Goal: Information Seeking & Learning: Check status

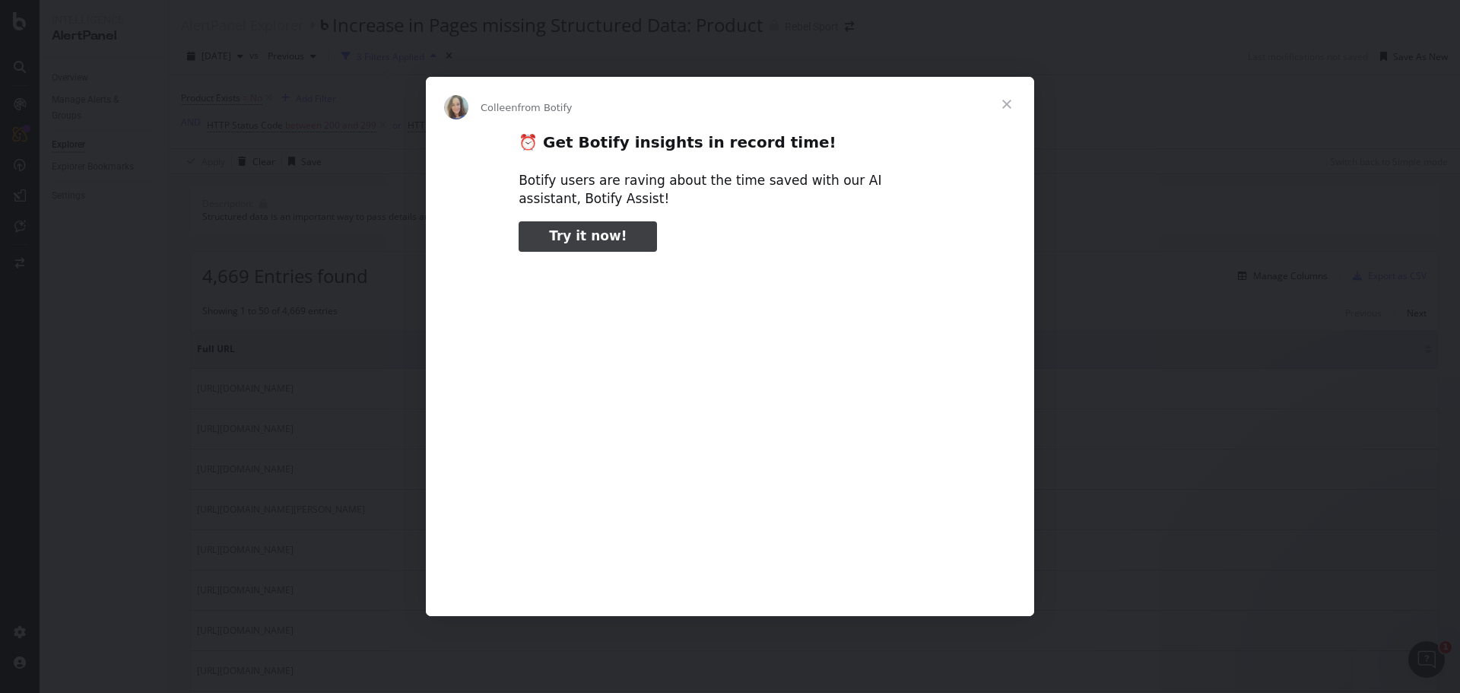
type input "79195"
click at [857, 103] on span "Close" at bounding box center [1006, 104] width 55 height 55
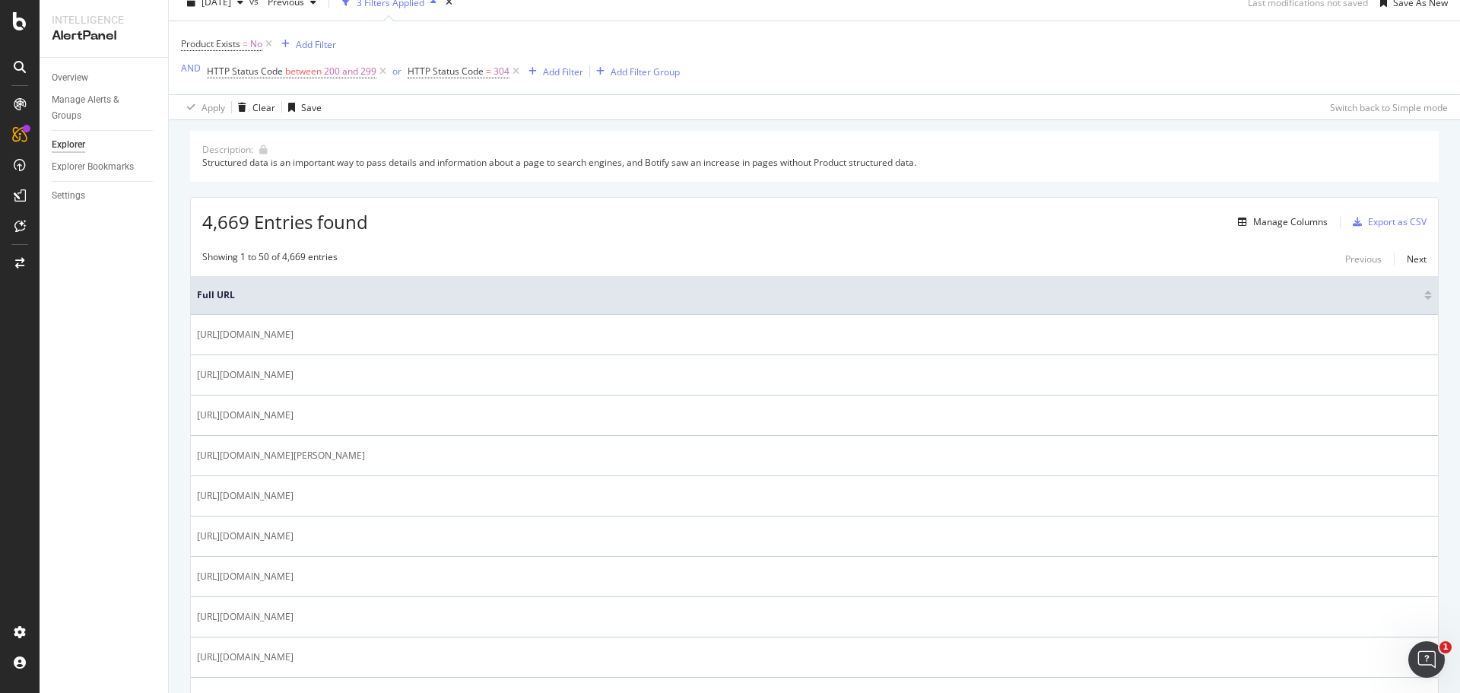
scroll to position [76, 0]
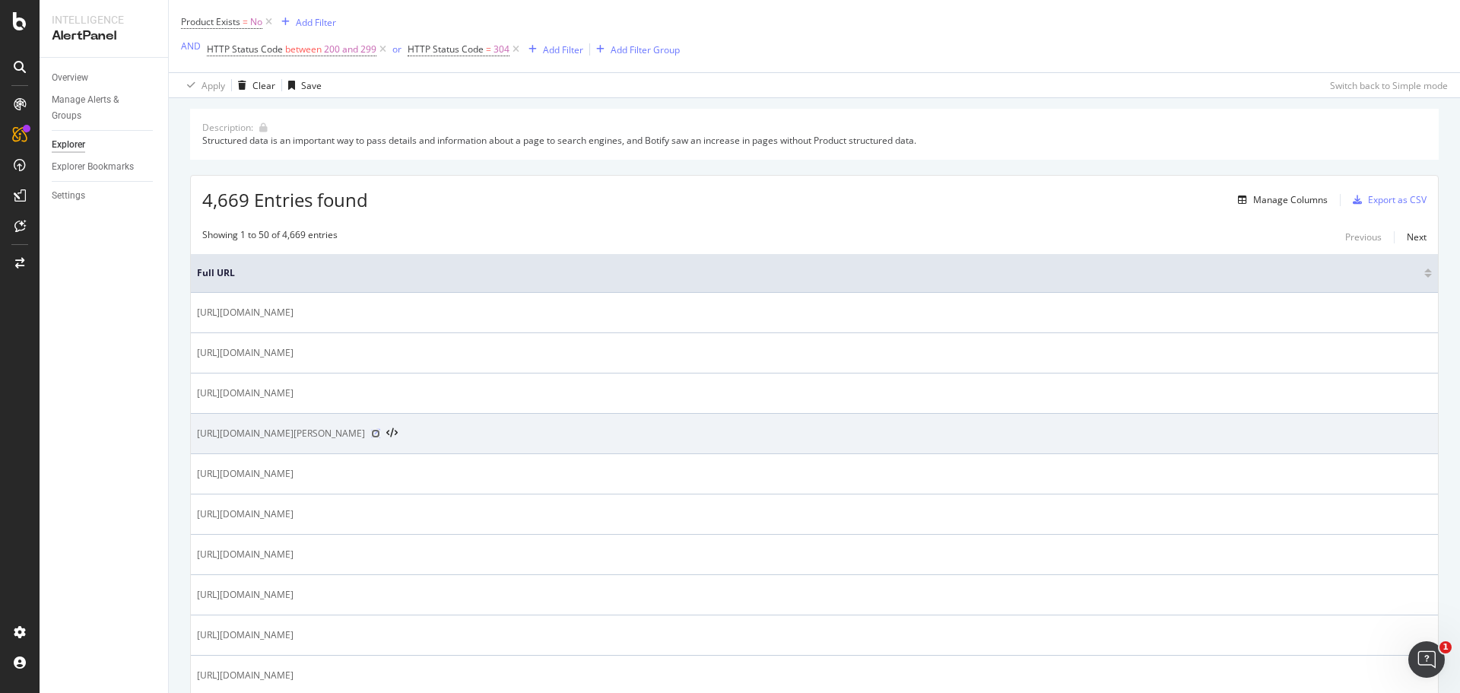
click at [380, 432] on icon at bounding box center [375, 433] width 9 height 9
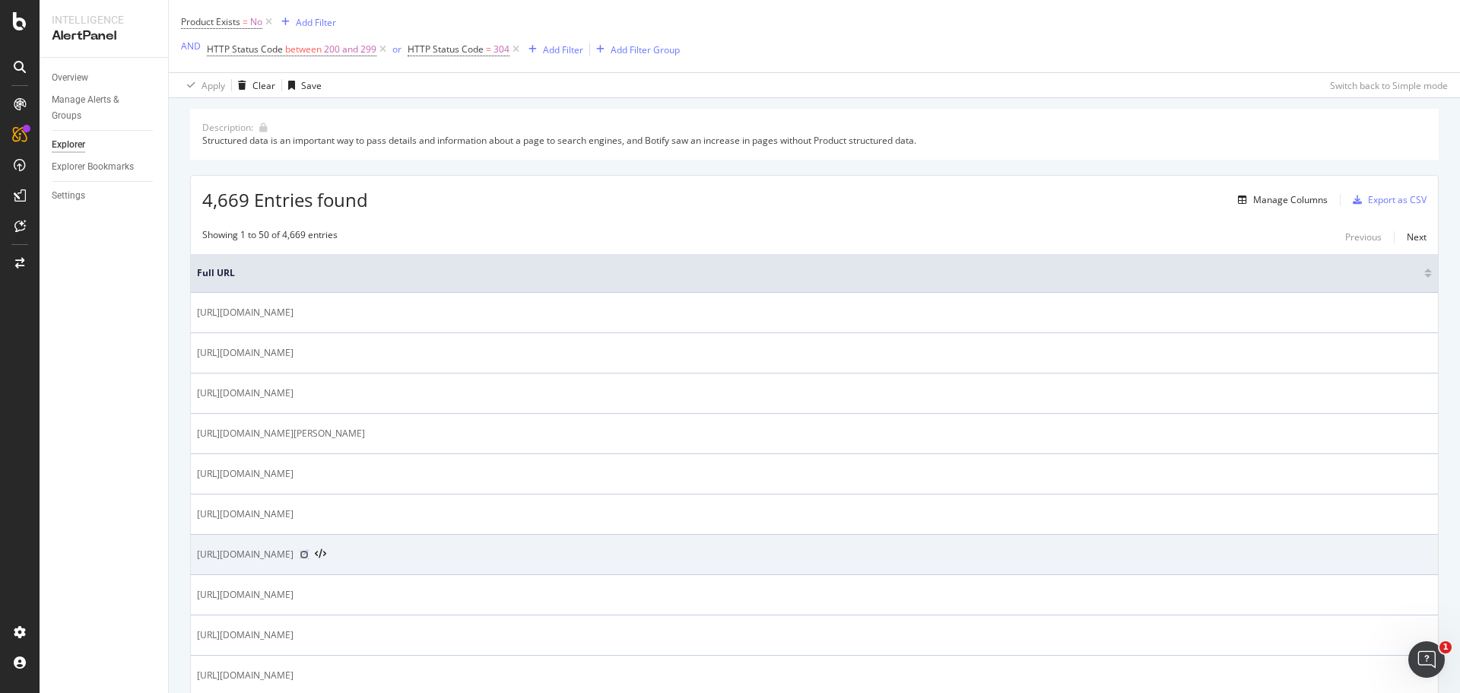
click at [309, 435] on icon at bounding box center [304, 554] width 9 height 9
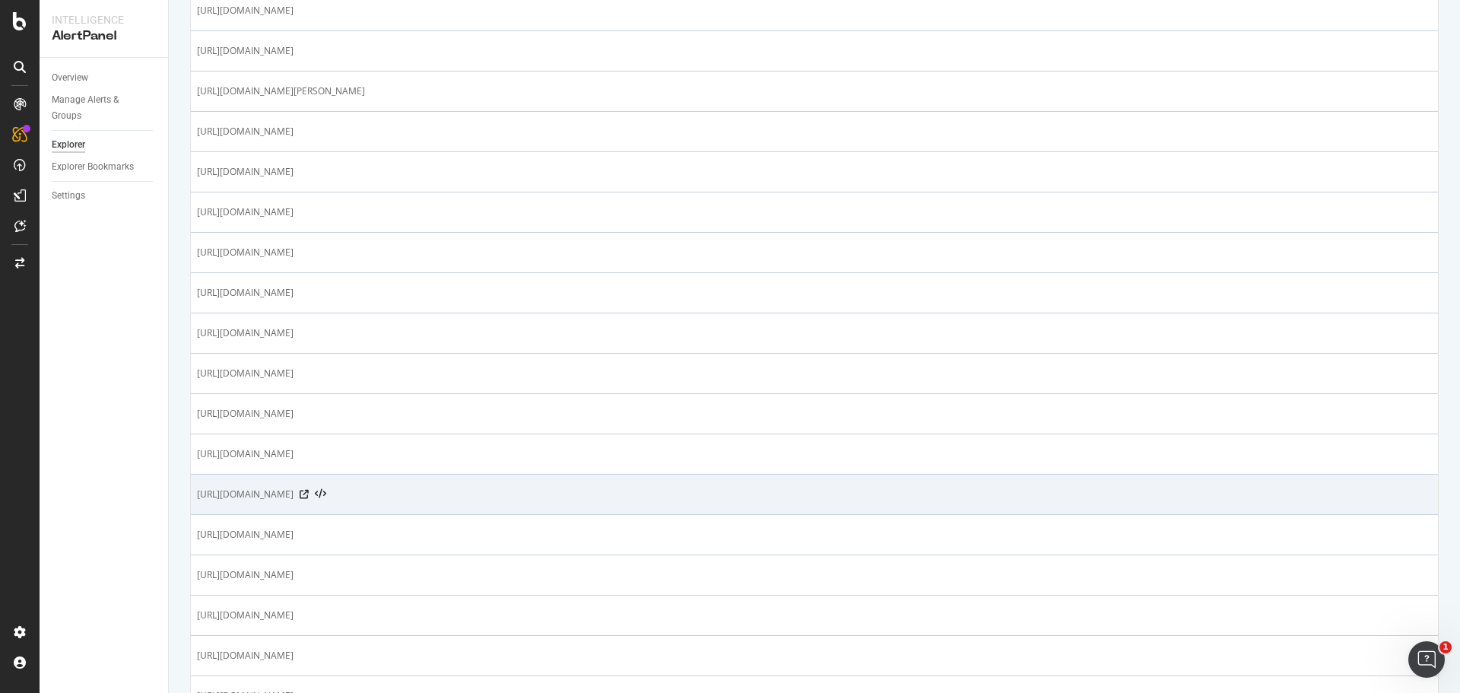
scroll to position [456, 0]
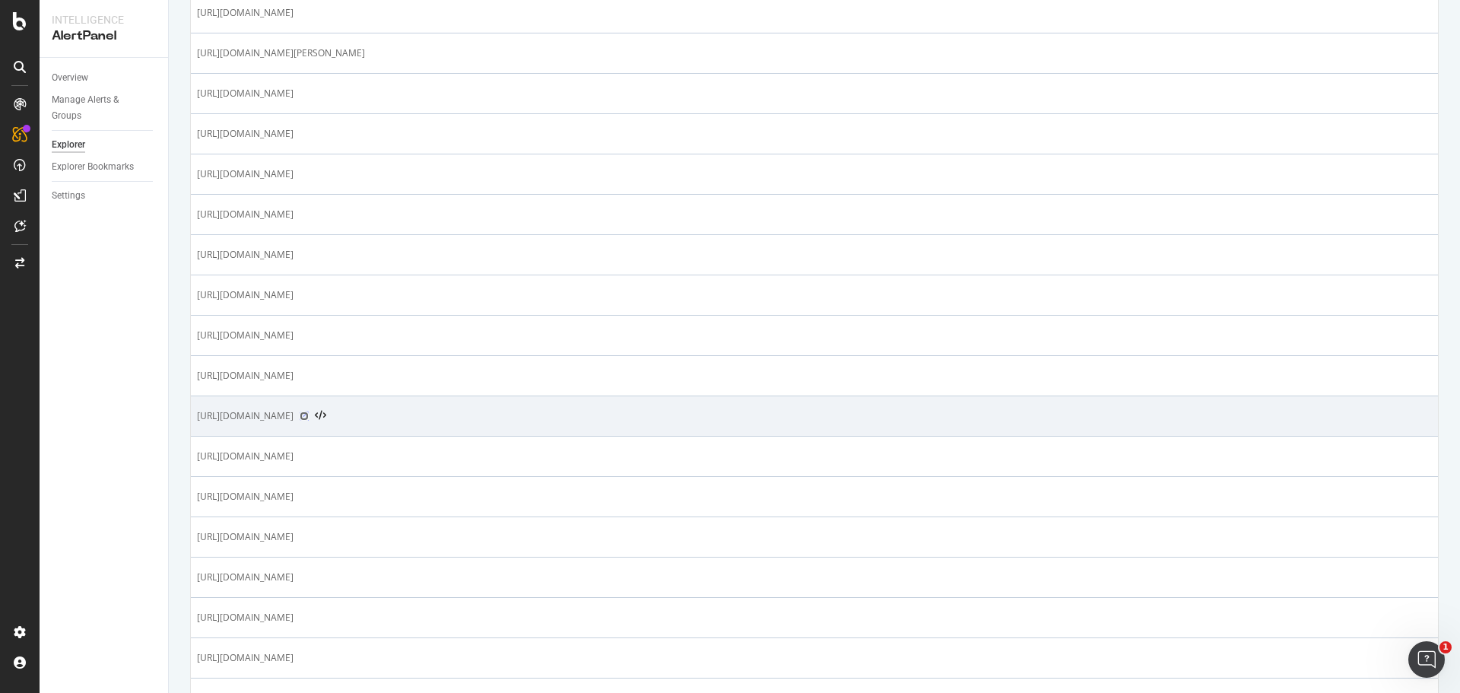
click at [309, 414] on icon at bounding box center [304, 415] width 9 height 9
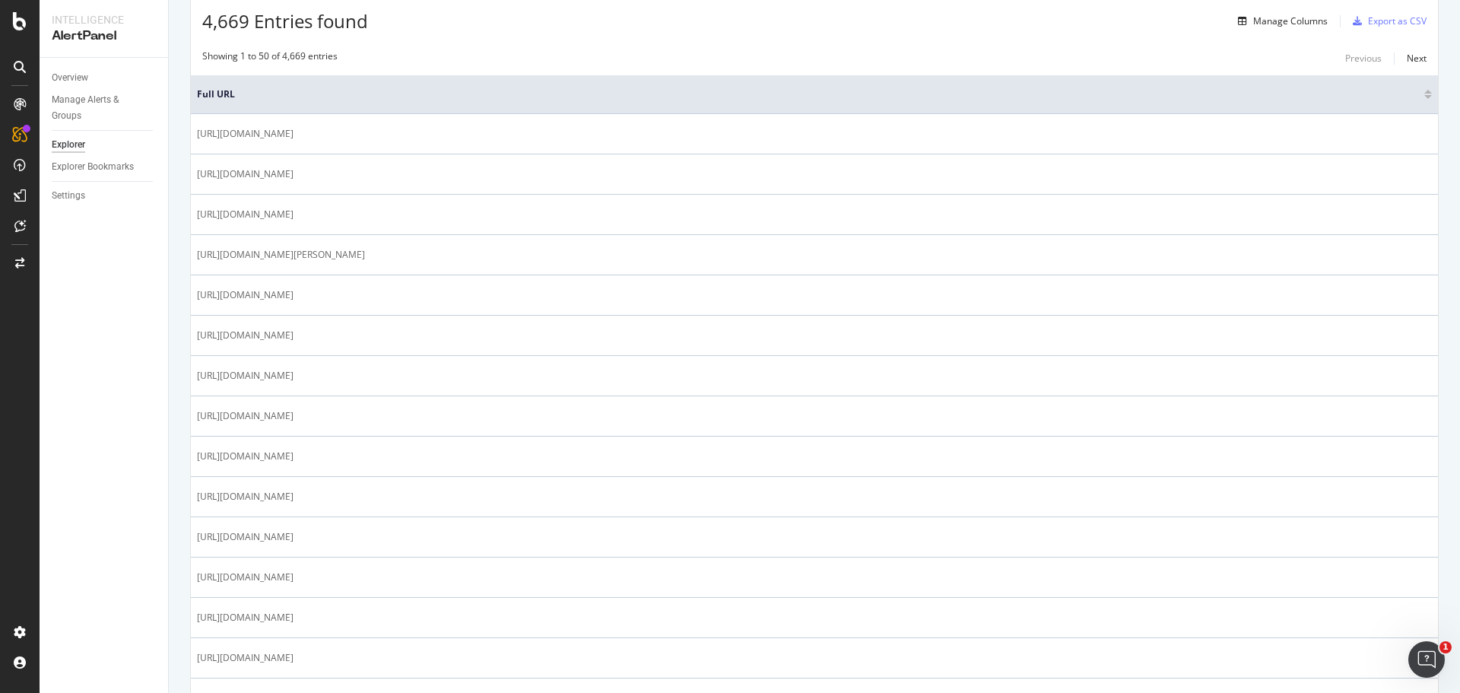
scroll to position [0, 0]
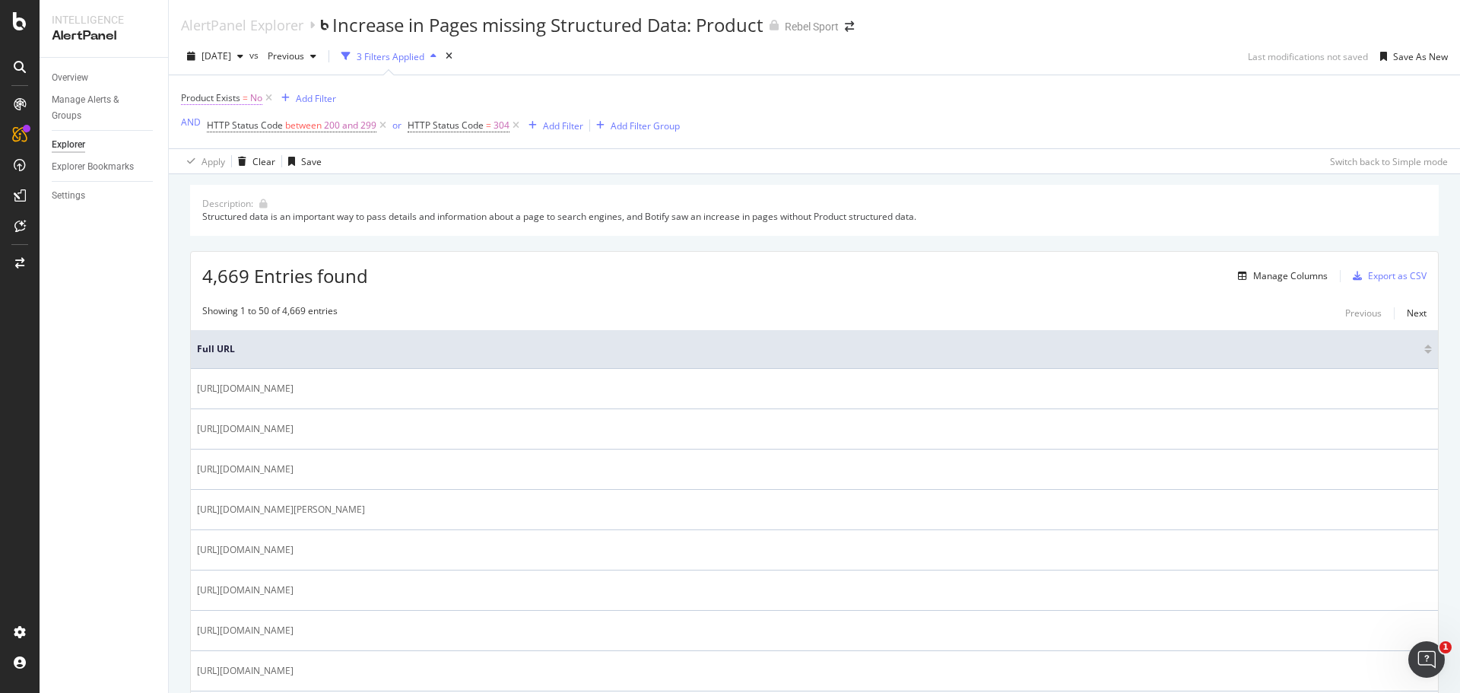
click at [206, 95] on span "Product Exists" at bounding box center [210, 97] width 59 height 13
click at [532, 167] on div "Apply Clear Save Switch back to Simple mode" at bounding box center [814, 160] width 1291 height 25
click at [327, 103] on div "Add Filter" at bounding box center [316, 98] width 40 height 13
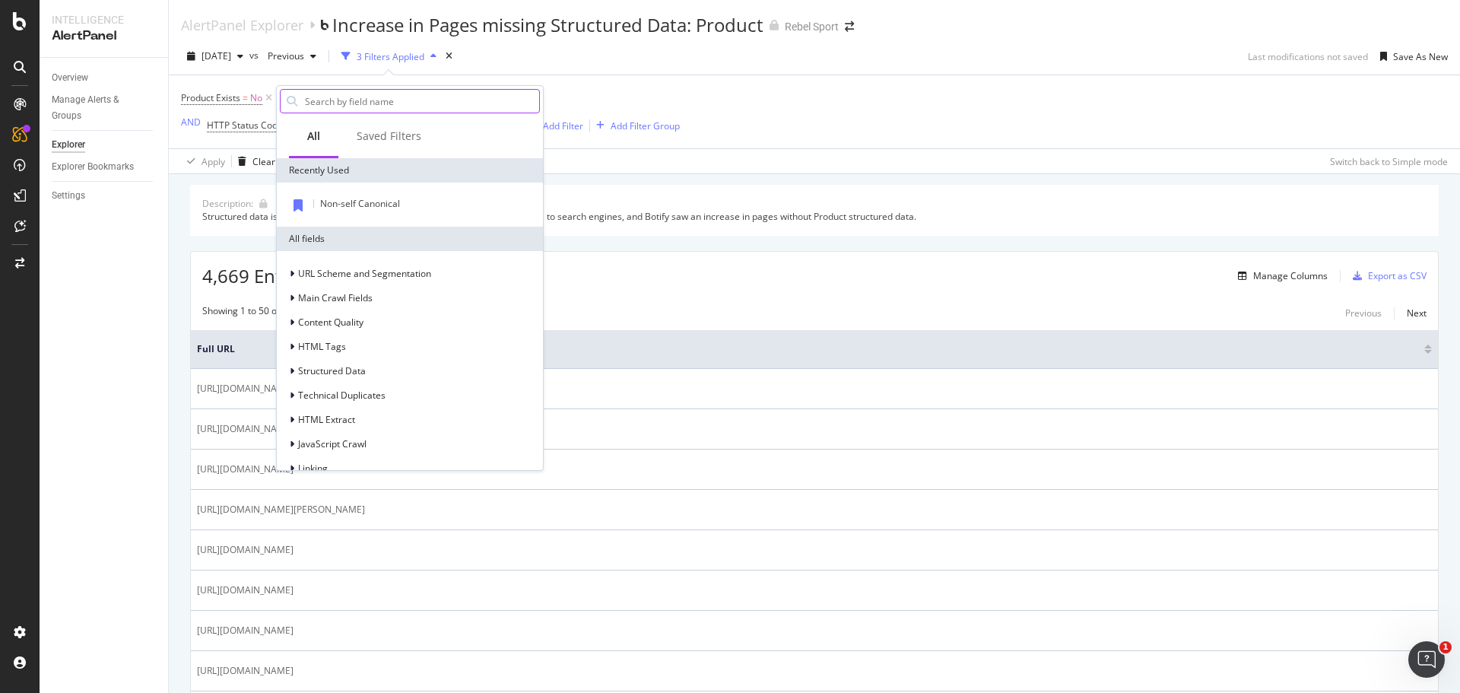
click at [367, 103] on input "text" at bounding box center [421, 101] width 236 height 23
type input "product"
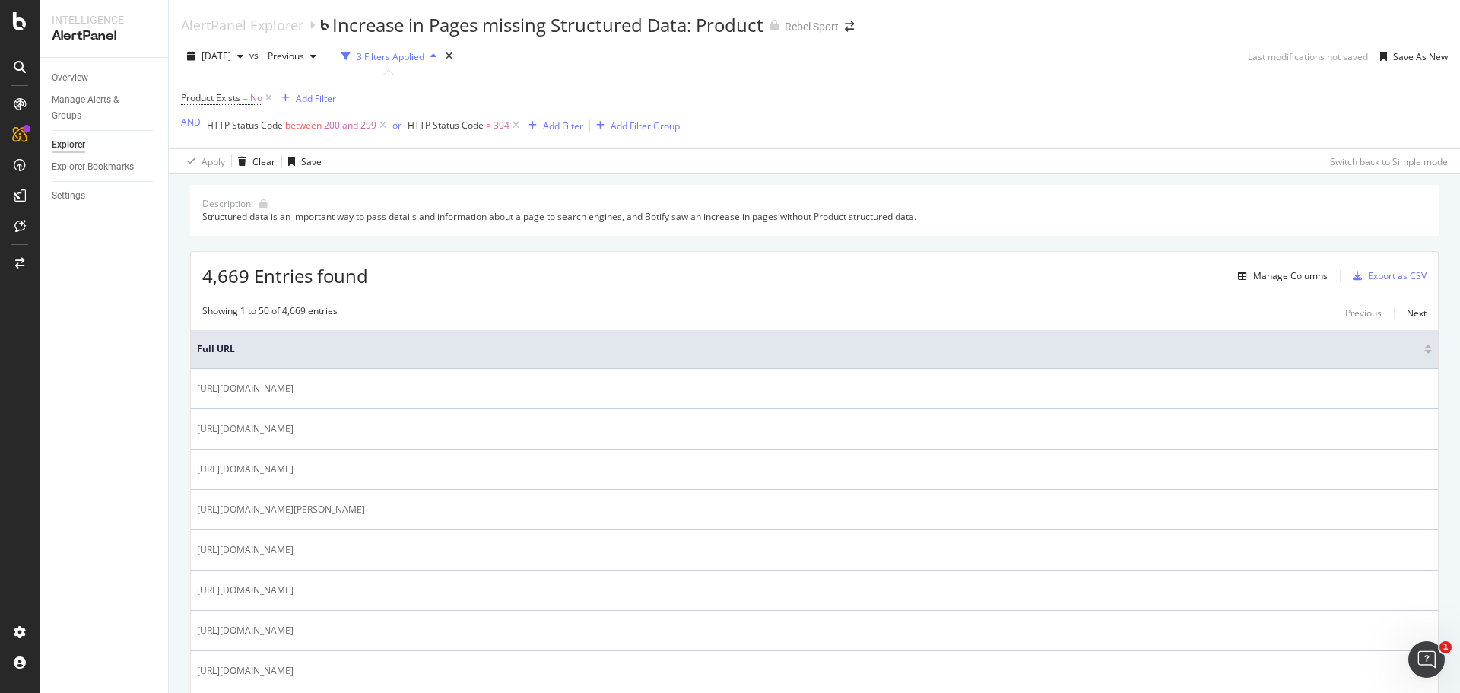
click at [857, 196] on div "Description: Structured data is an important way to pass details and informatio…" at bounding box center [814, 210] width 1249 height 50
drag, startPoint x: 262, startPoint y: 275, endPoint x: 316, endPoint y: 276, distance: 54.8
click at [315, 276] on span "4,669 Entries found" at bounding box center [285, 275] width 166 height 25
click at [317, 276] on span "4,669 Entries found" at bounding box center [285, 275] width 166 height 25
click at [84, 145] on div "Explorer" at bounding box center [68, 145] width 33 height 16
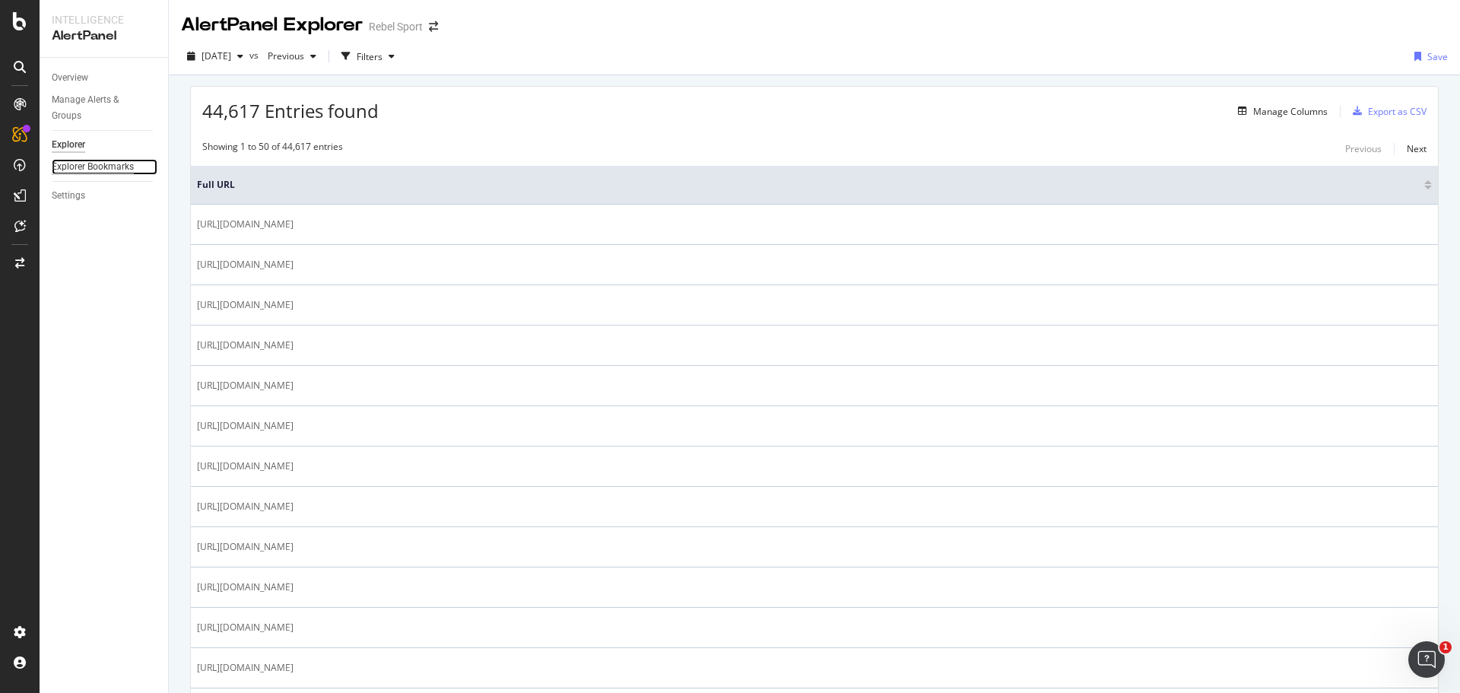
click at [112, 169] on div "Explorer Bookmarks" at bounding box center [93, 167] width 82 height 16
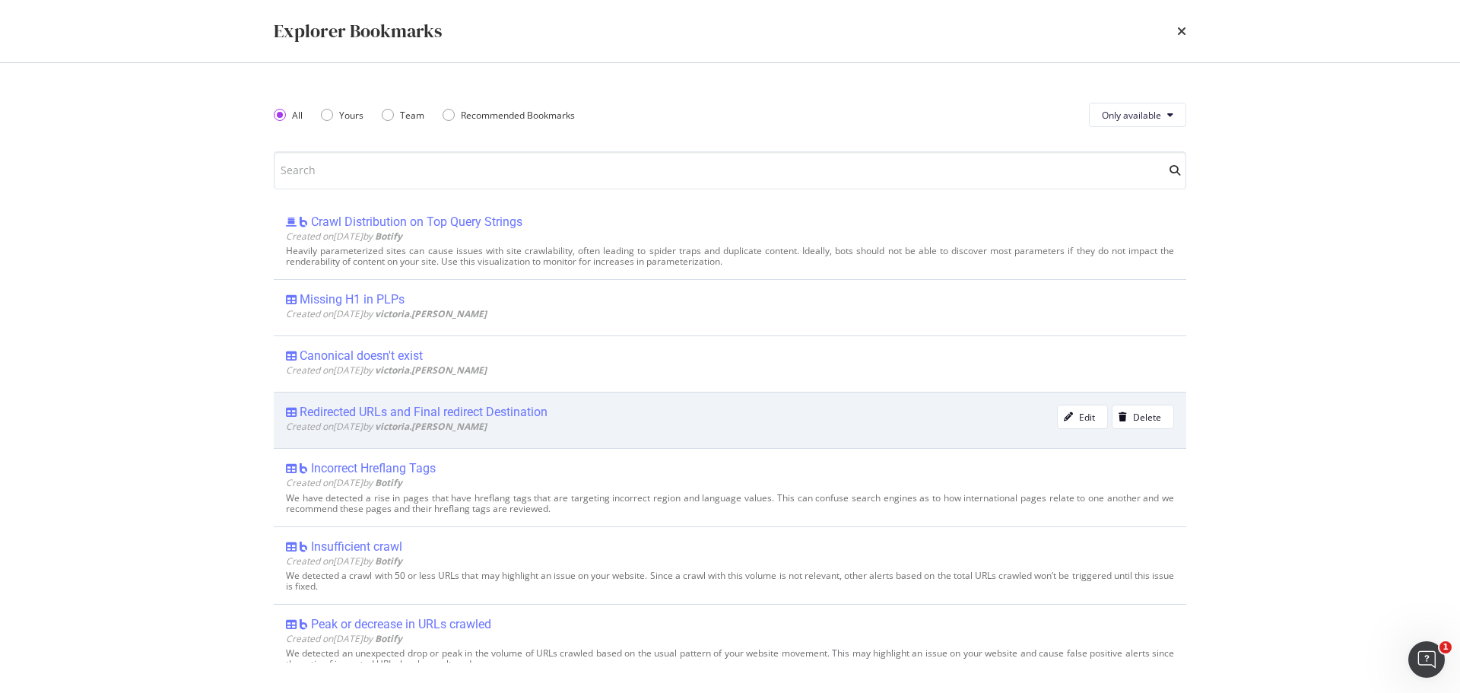
scroll to position [304, 0]
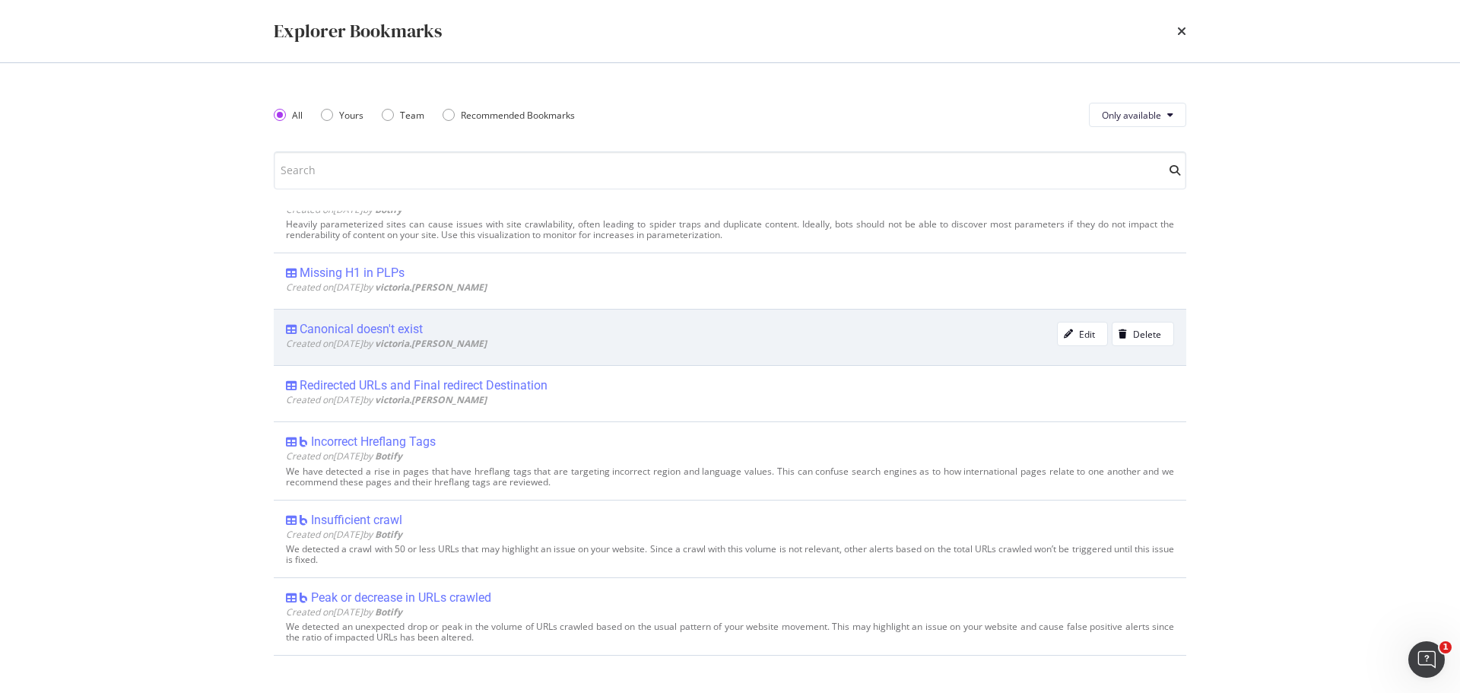
click at [388, 327] on div "Canonical doesn't exist" at bounding box center [361, 329] width 123 height 15
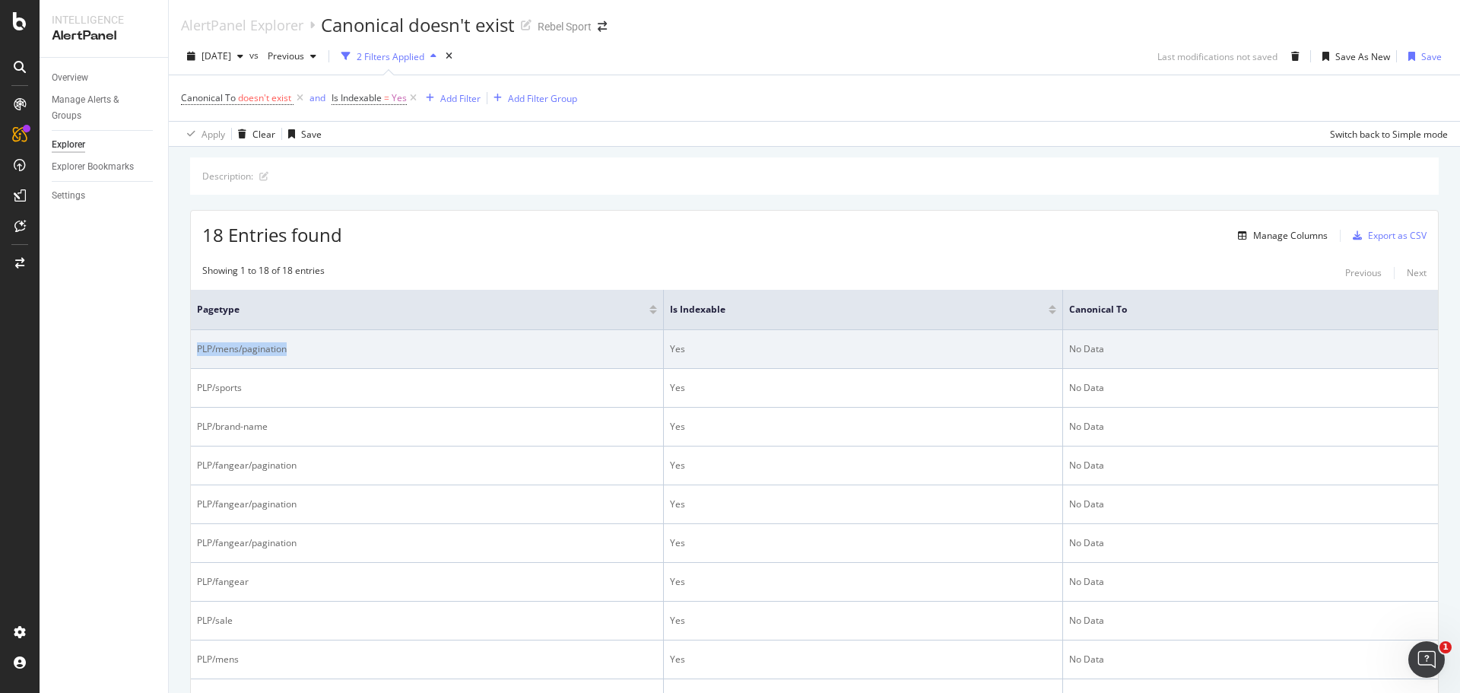
drag, startPoint x: 271, startPoint y: 347, endPoint x: 194, endPoint y: 344, distance: 76.8
click at [194, 344] on td "PLP/mens/pagination" at bounding box center [427, 349] width 473 height 39
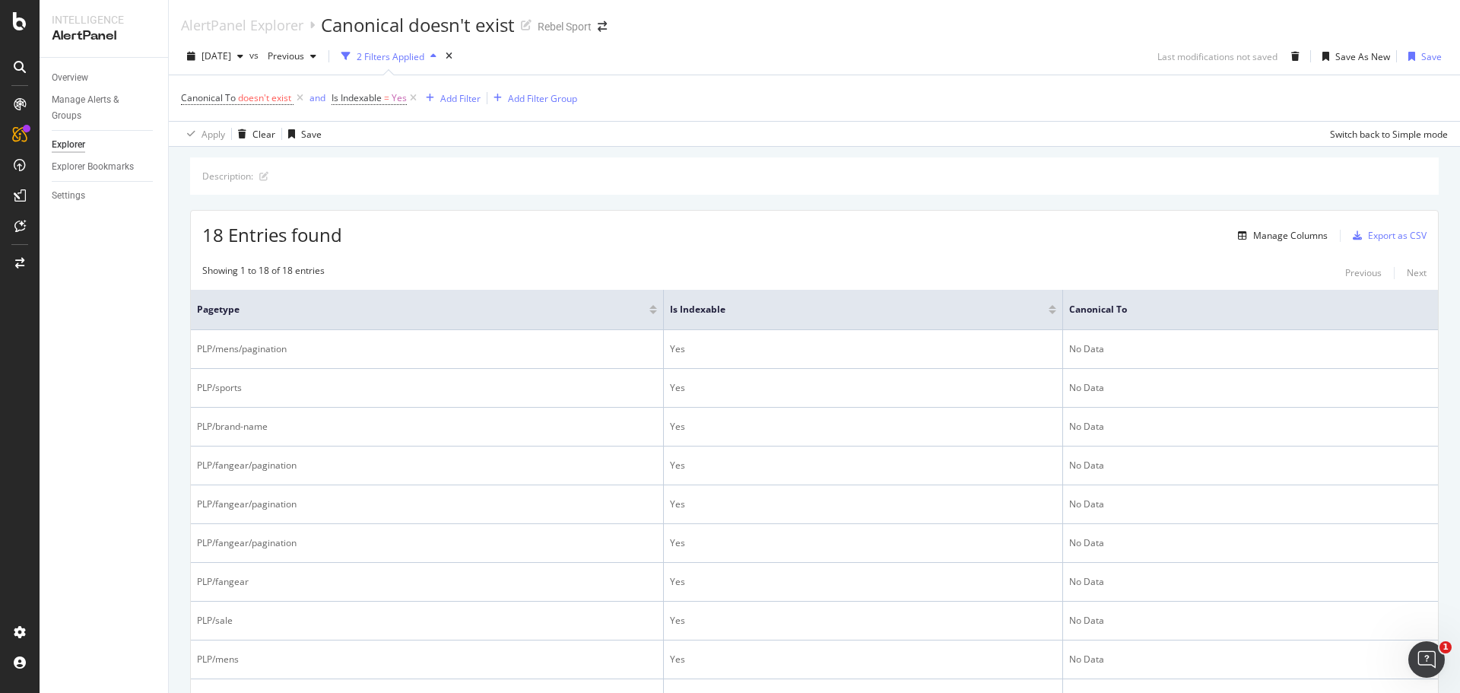
click at [409, 54] on div "2 Filters Applied" at bounding box center [391, 56] width 68 height 13
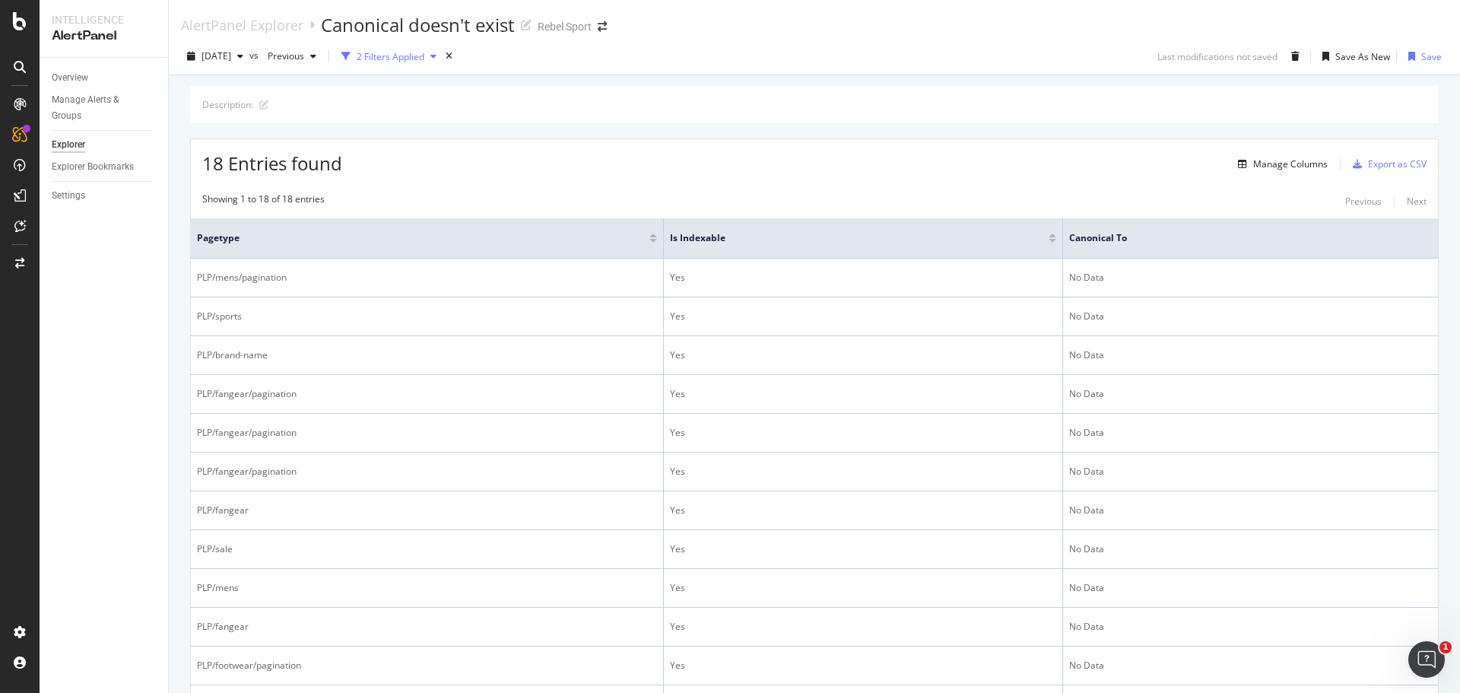
click at [410, 59] on div "2 Filters Applied" at bounding box center [391, 56] width 68 height 13
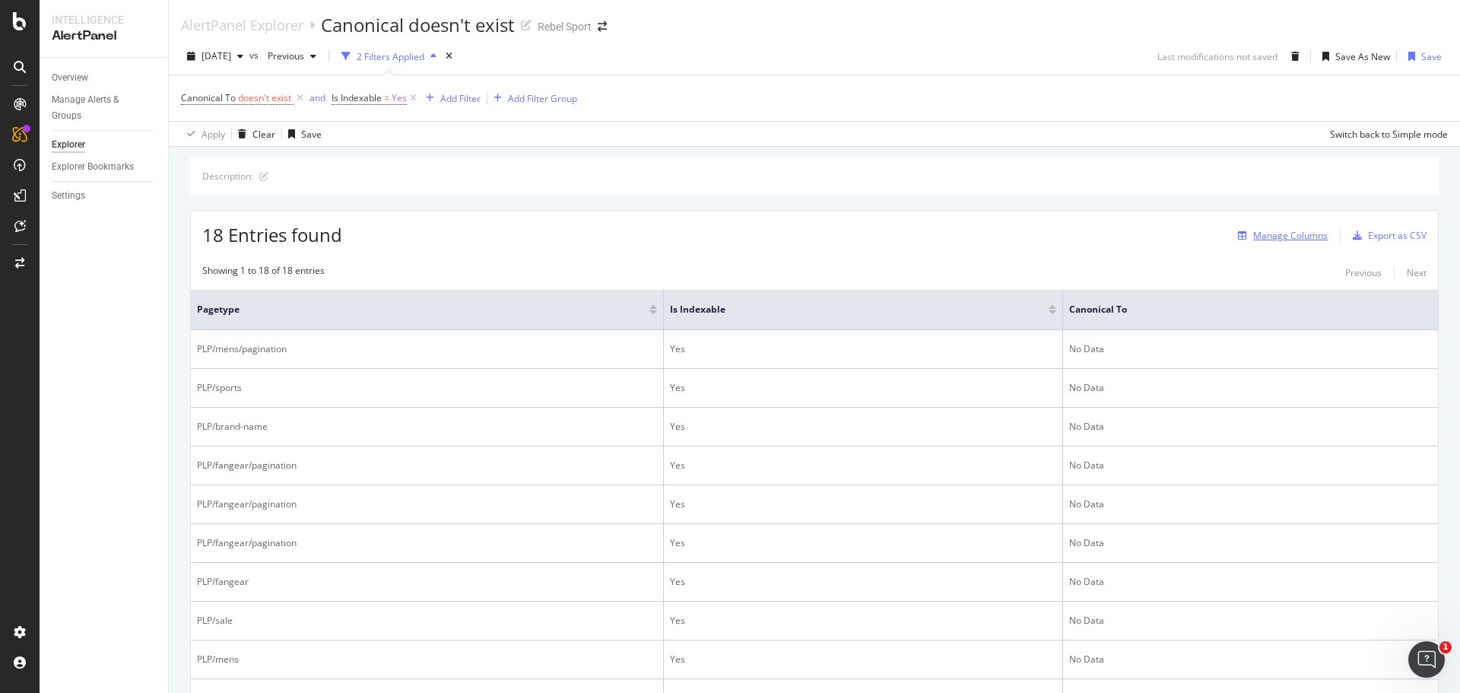
click at [857, 236] on div "Manage Columns" at bounding box center [1290, 235] width 75 height 13
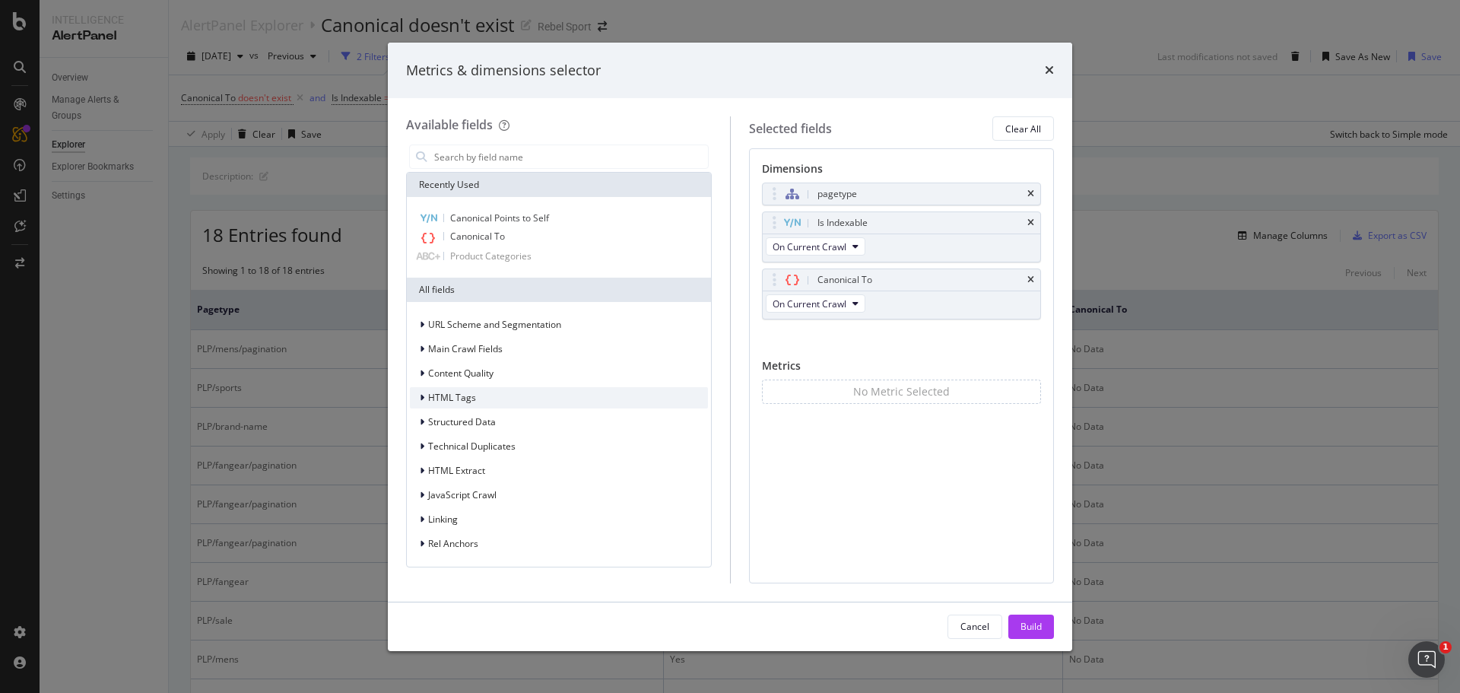
click at [475, 393] on div "HTML Tags" at bounding box center [559, 397] width 298 height 21
click at [483, 394] on div "HTML Tags" at bounding box center [559, 397] width 298 height 21
click at [479, 157] on input "modal" at bounding box center [570, 156] width 275 height 23
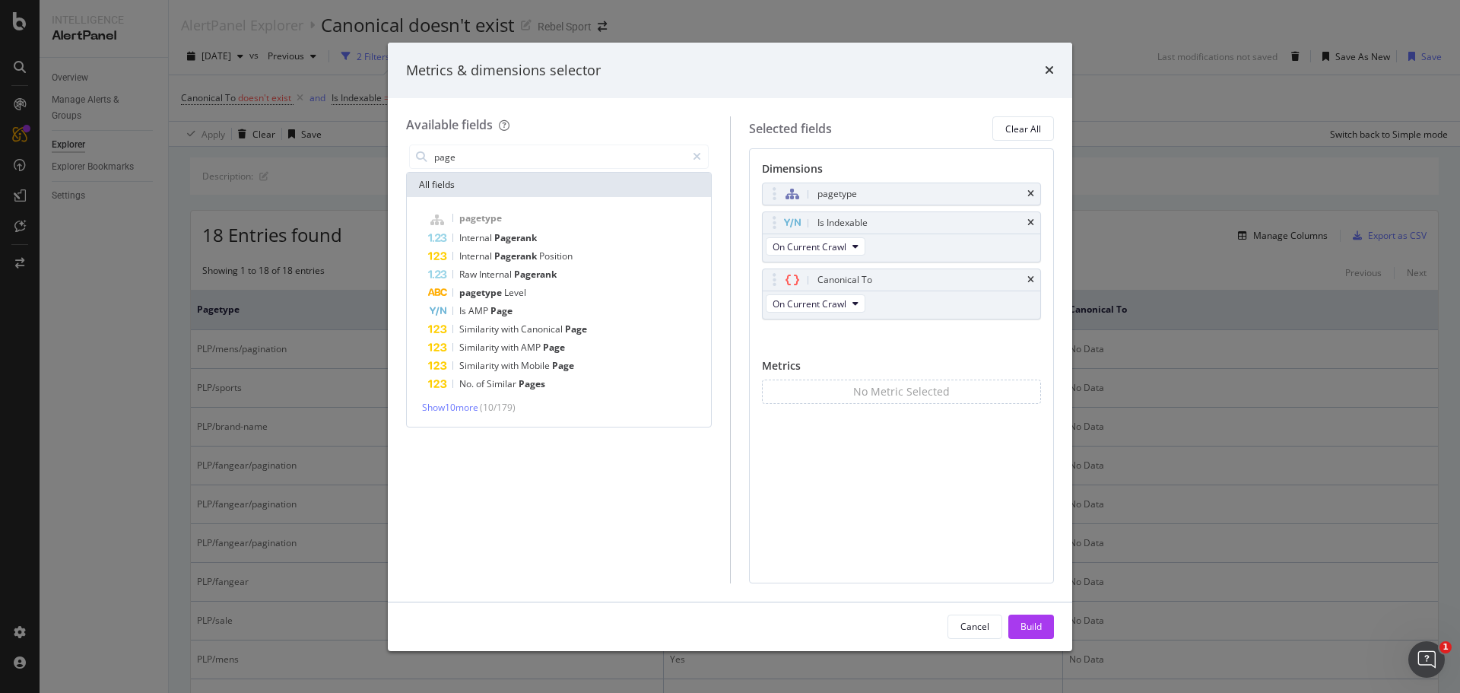
click at [470, 415] on div "pagetype Internal Pagerank Internal Pagerank Position Raw Internal Pagerank pag…" at bounding box center [559, 312] width 304 height 230
click at [470, 411] on span "Show 10 more" at bounding box center [450, 407] width 56 height 13
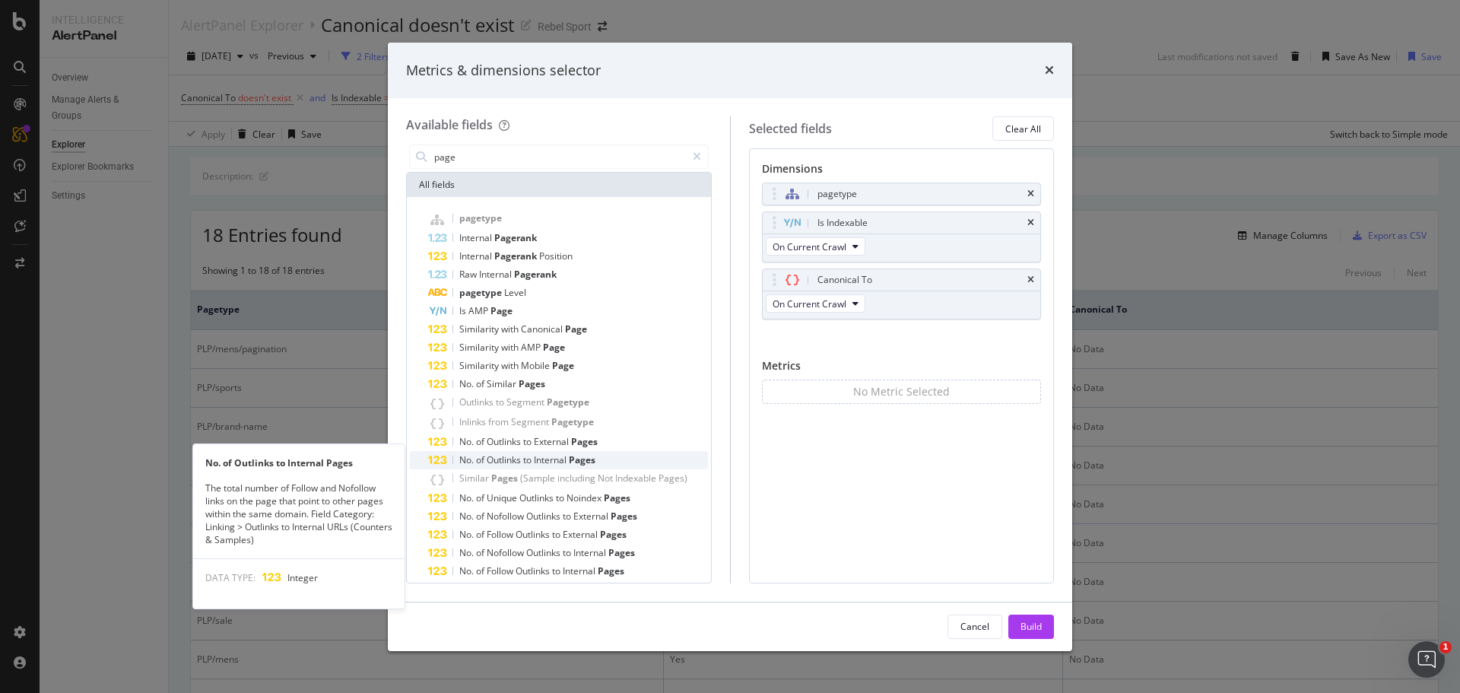
scroll to position [31, 0]
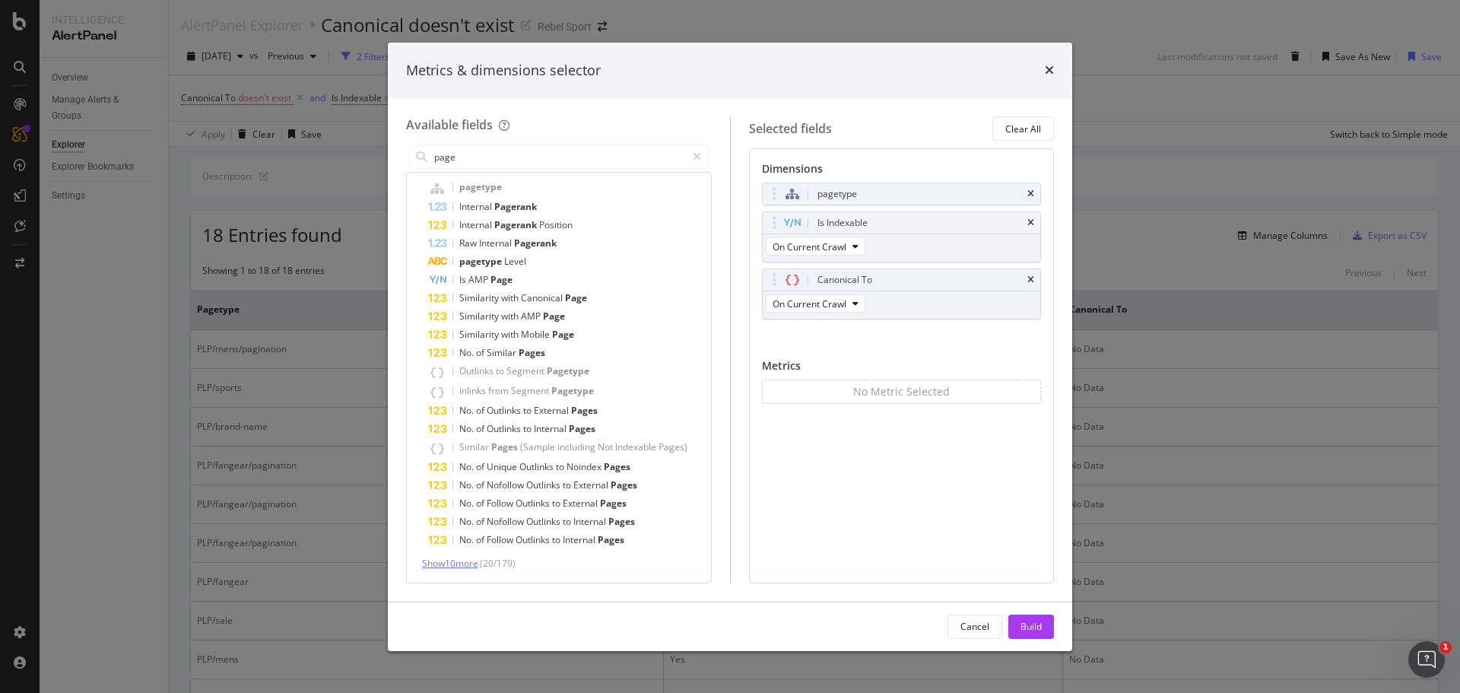
click at [458, 435] on span "Show 10 more" at bounding box center [450, 563] width 56 height 13
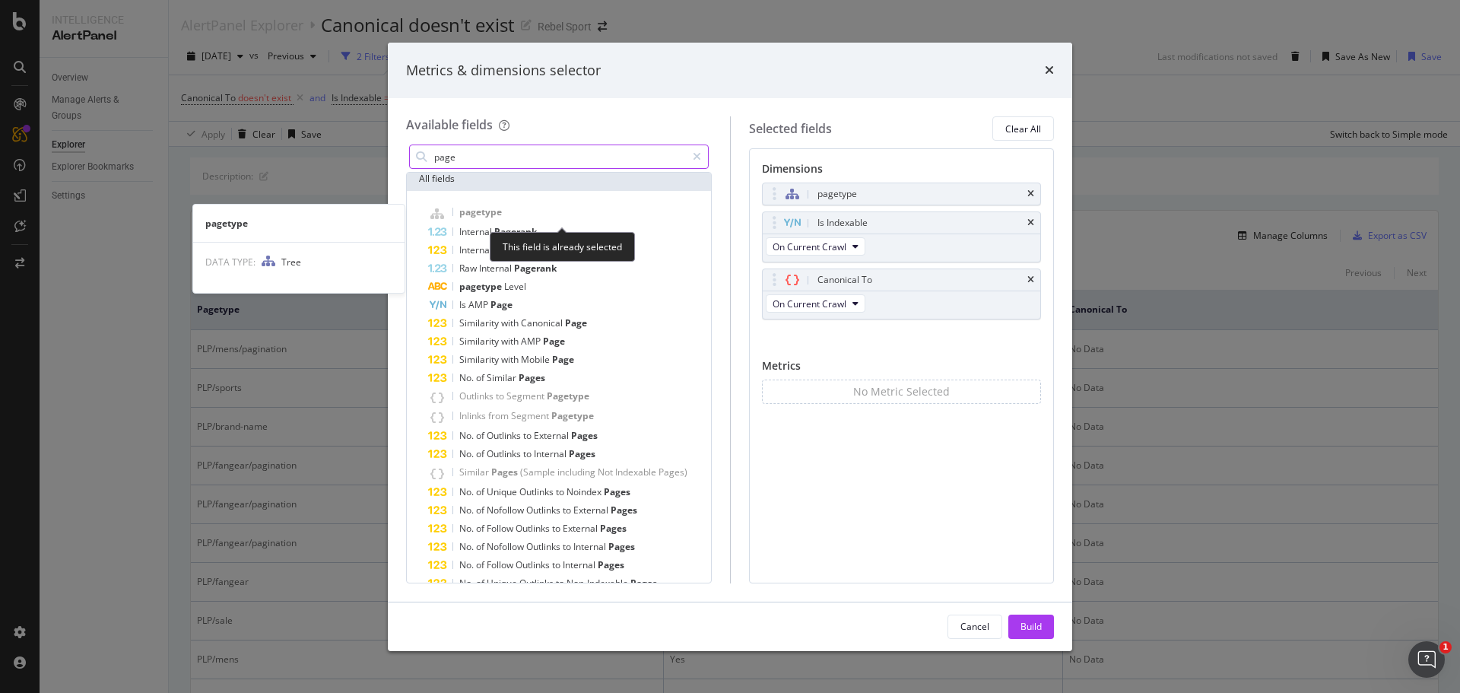
scroll to position [0, 0]
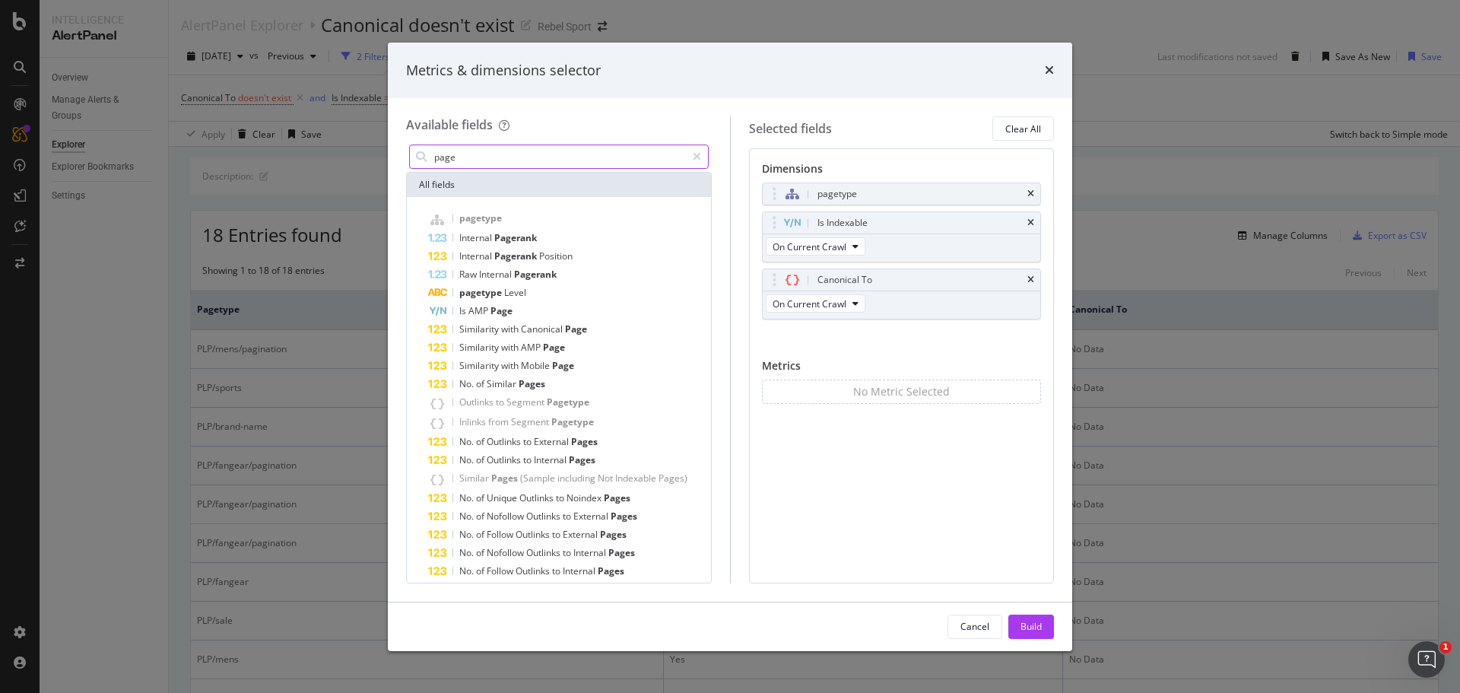
click at [500, 160] on input "page" at bounding box center [559, 156] width 253 height 23
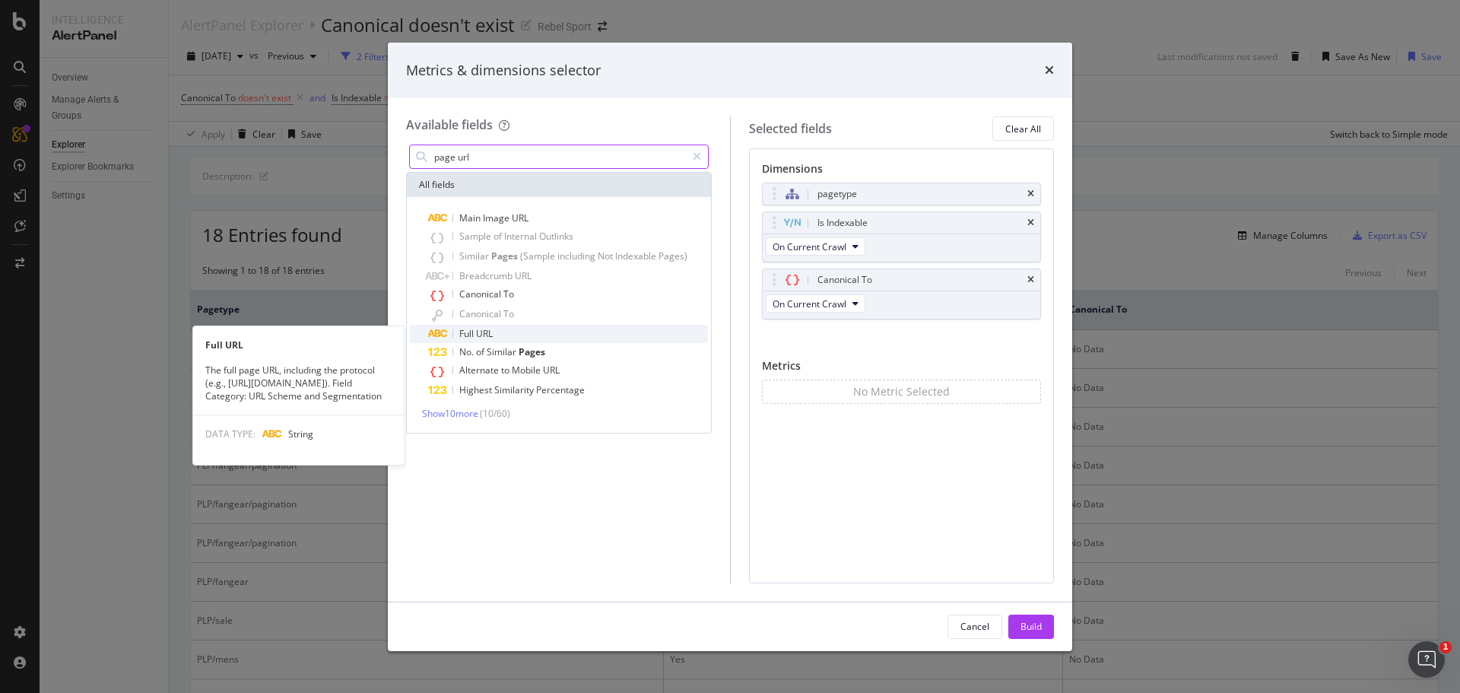
type input "page url"
click at [500, 331] on div "Full URL" at bounding box center [568, 334] width 280 height 18
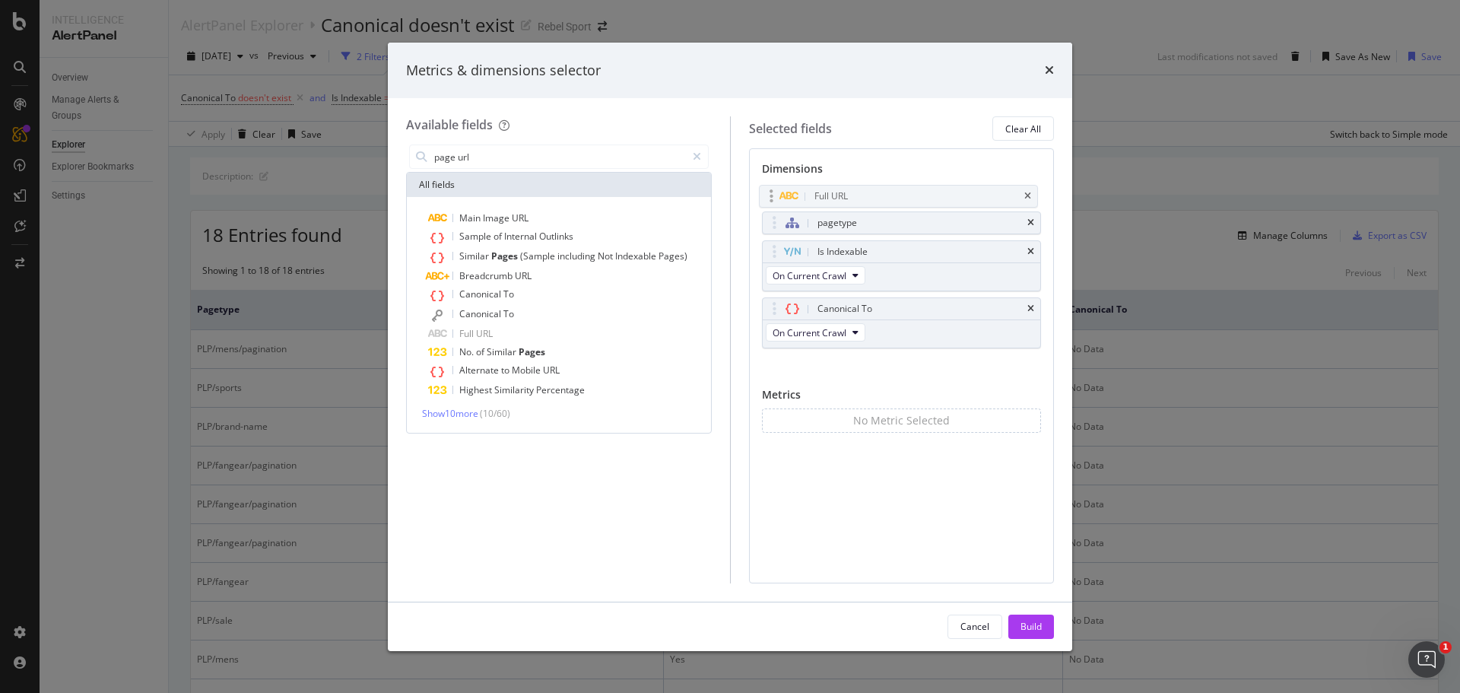
drag, startPoint x: 843, startPoint y: 326, endPoint x: 840, endPoint y: 189, distance: 136.9
click at [840, 189] on body "Intelligence AlertPanel Overview Manage Alerts & Groups Explorer Explorer Bookm…" at bounding box center [730, 346] width 1460 height 693
click at [857, 435] on div "Build" at bounding box center [1031, 626] width 21 height 23
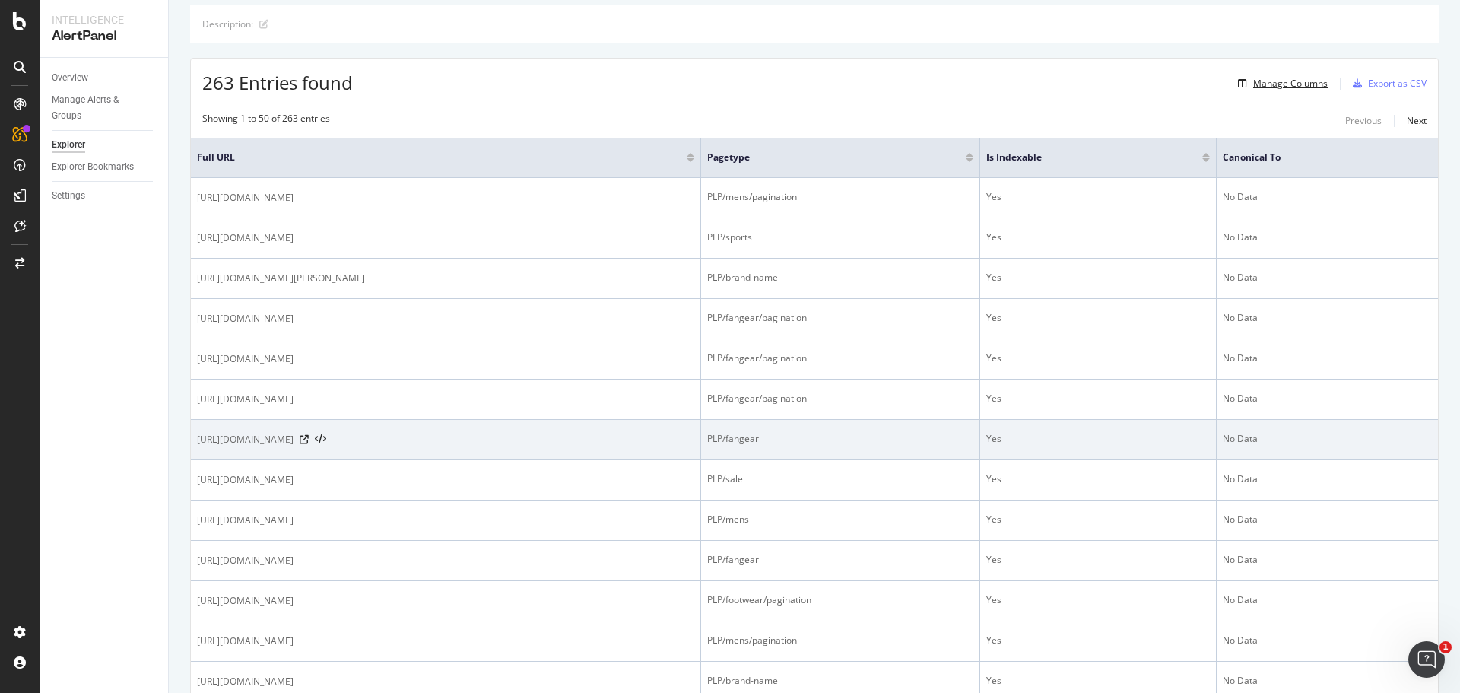
scroll to position [228, 0]
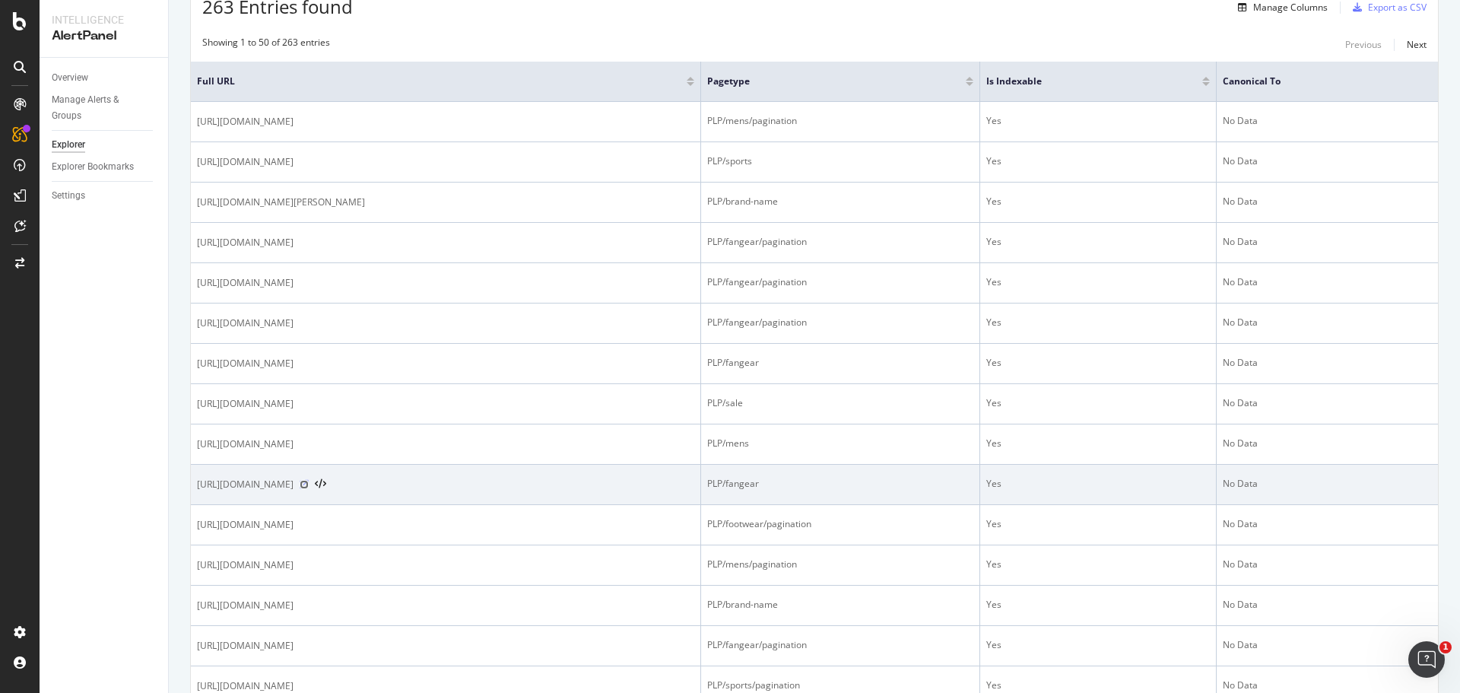
click at [309, 435] on icon at bounding box center [304, 484] width 9 height 9
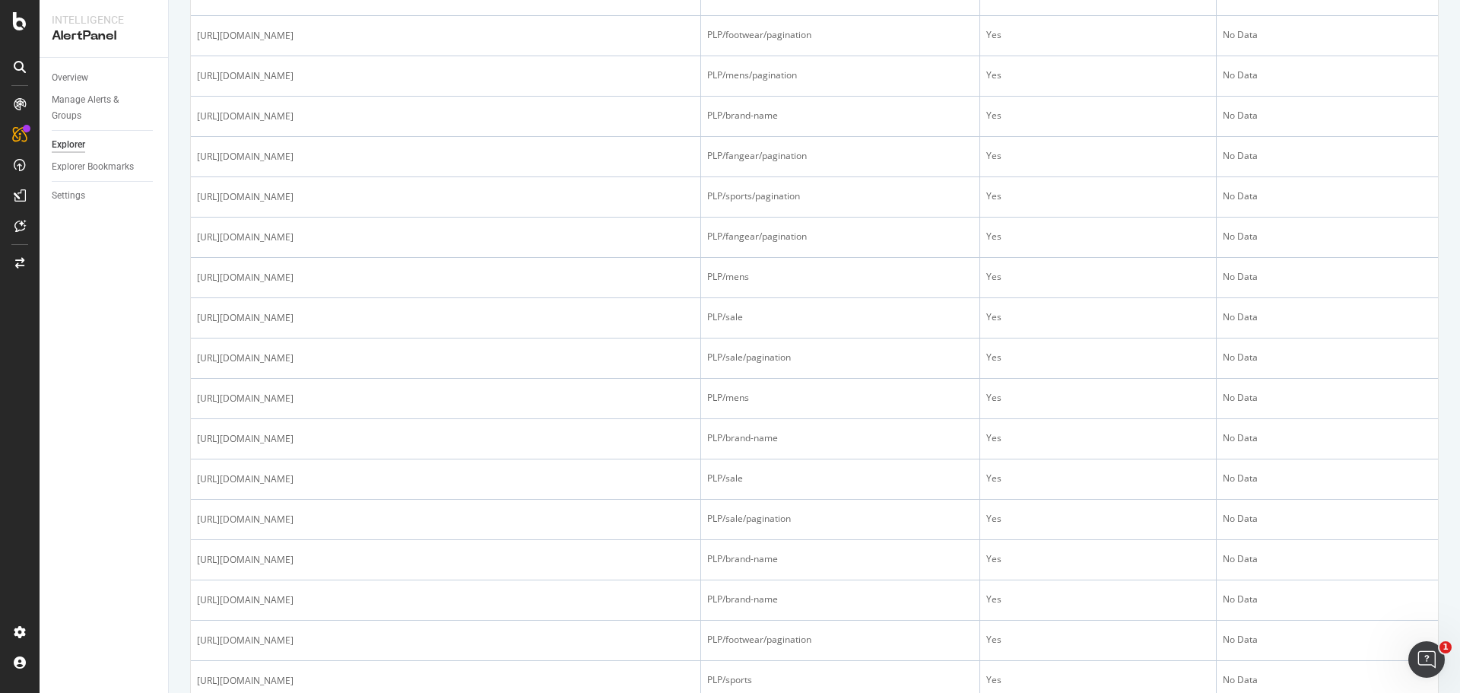
scroll to position [760, 0]
